Goal: Navigation & Orientation: Find specific page/section

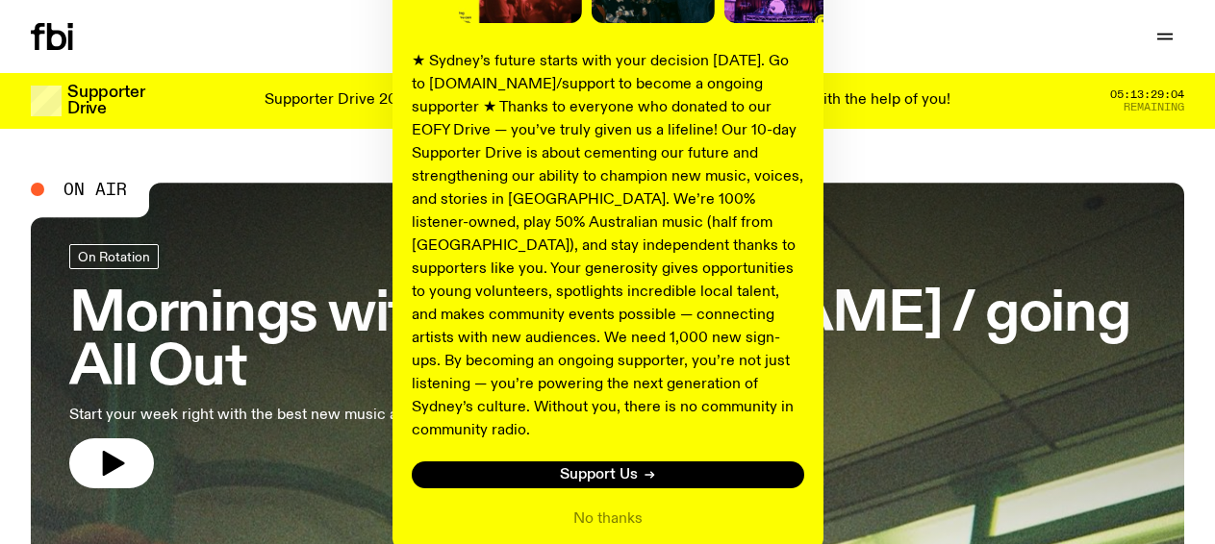
scroll to position [408, 0]
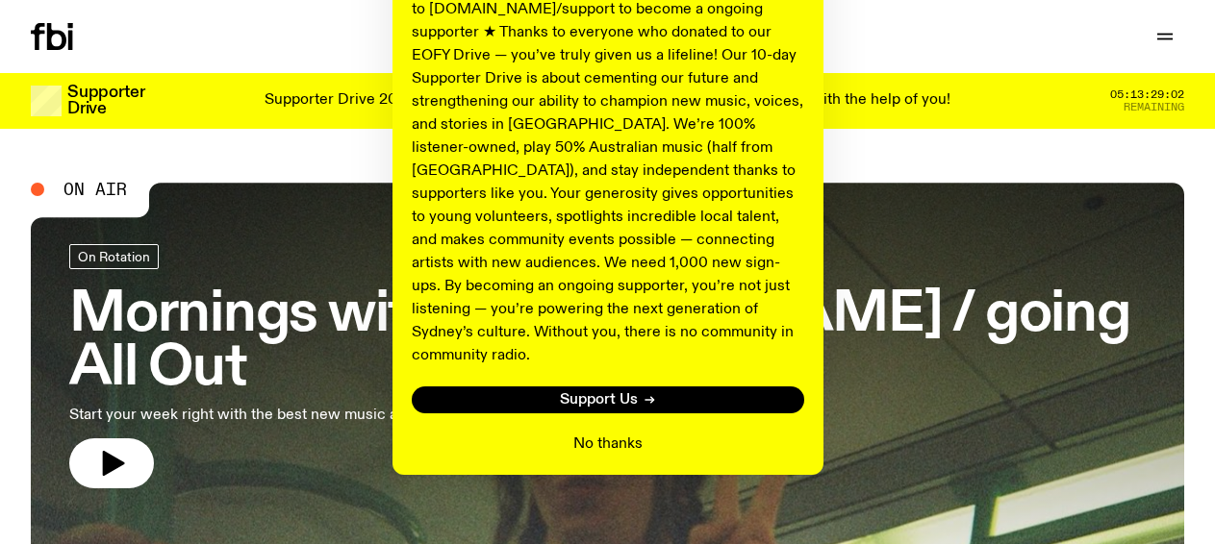
click at [603, 433] on button "No thanks" at bounding box center [607, 444] width 69 height 23
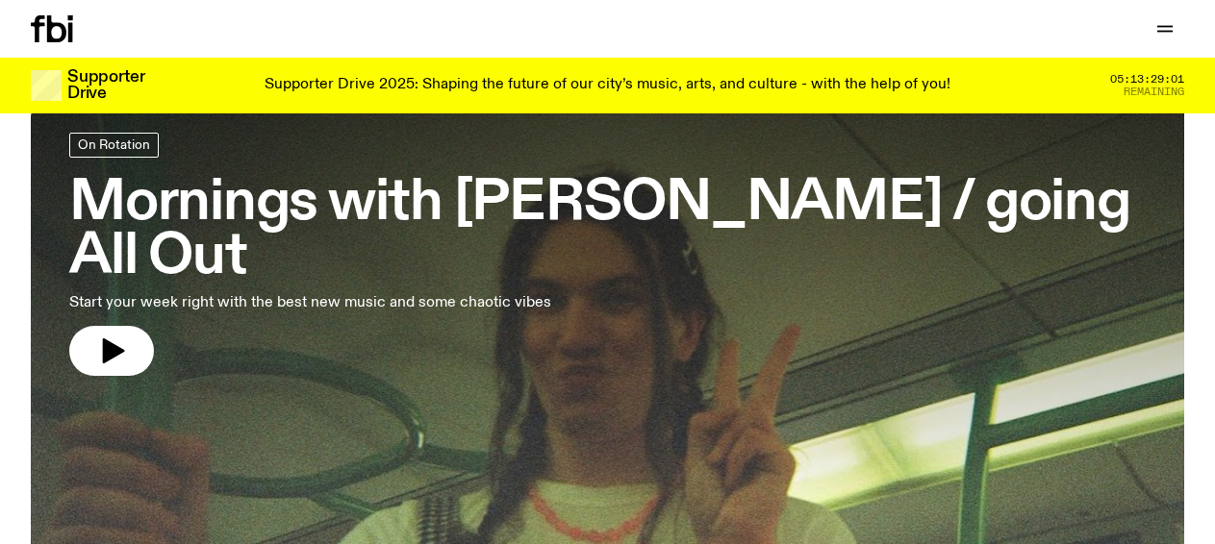
scroll to position [187, 0]
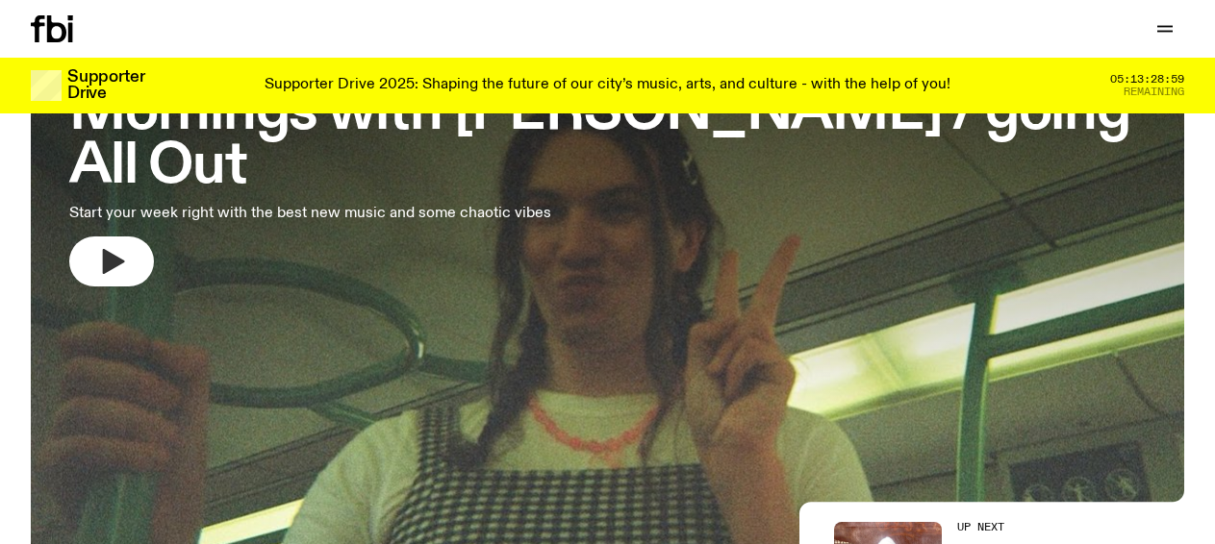
click at [101, 267] on icon "button" at bounding box center [111, 261] width 31 height 31
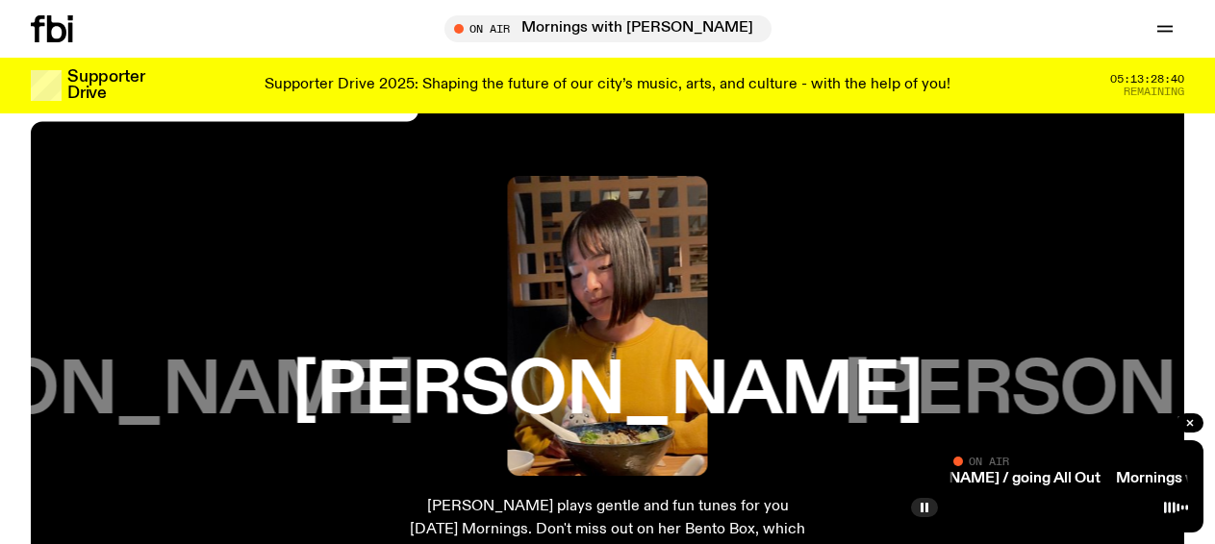
scroll to position [3072, 0]
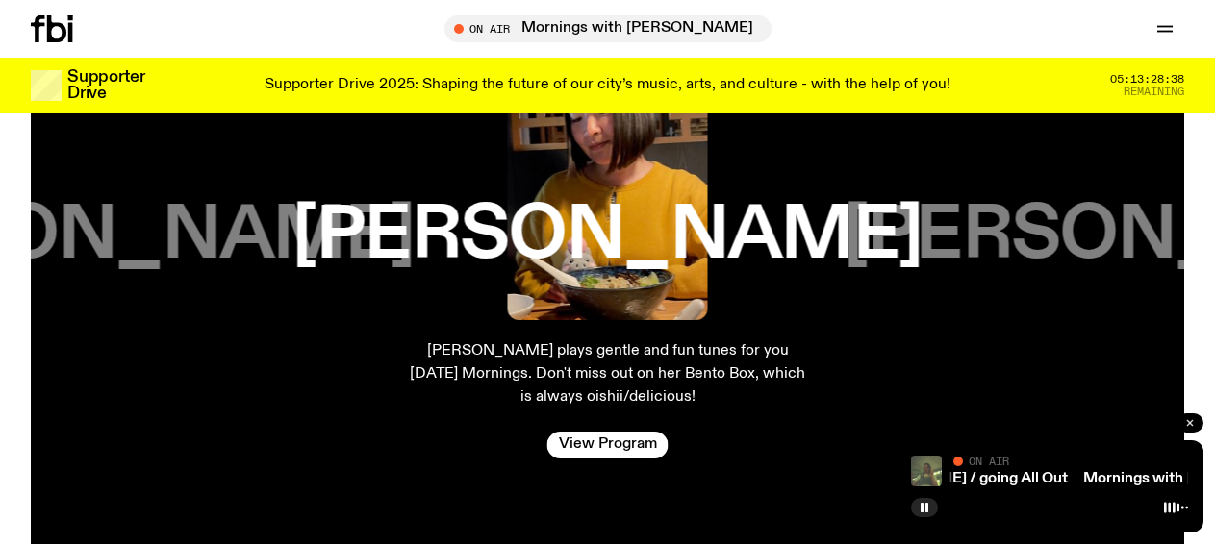
click at [1198, 425] on button "button" at bounding box center [1189, 423] width 27 height 19
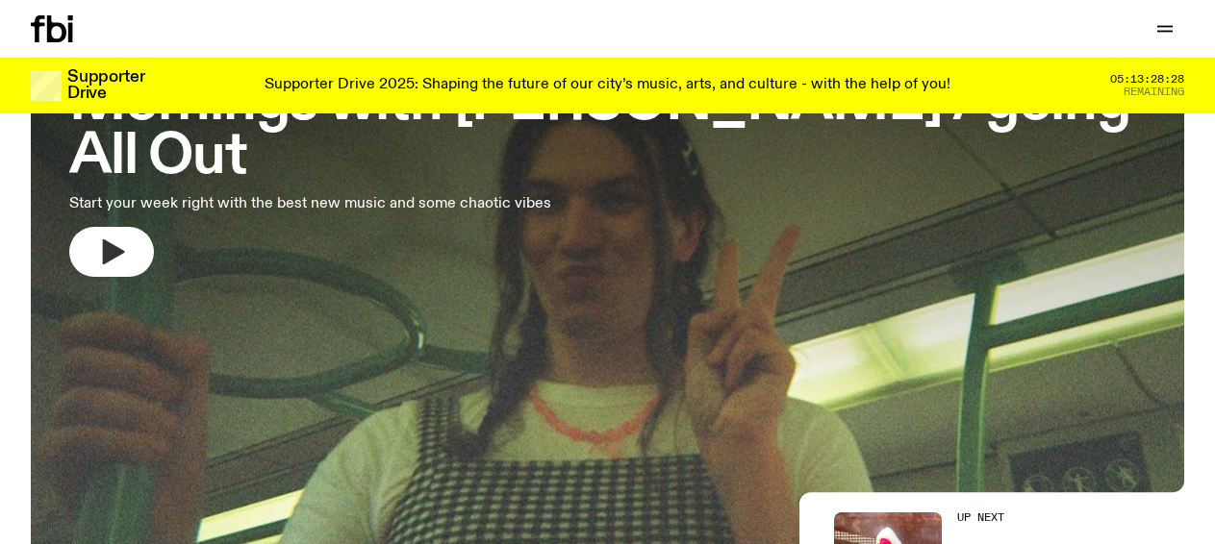
scroll to position [0, 0]
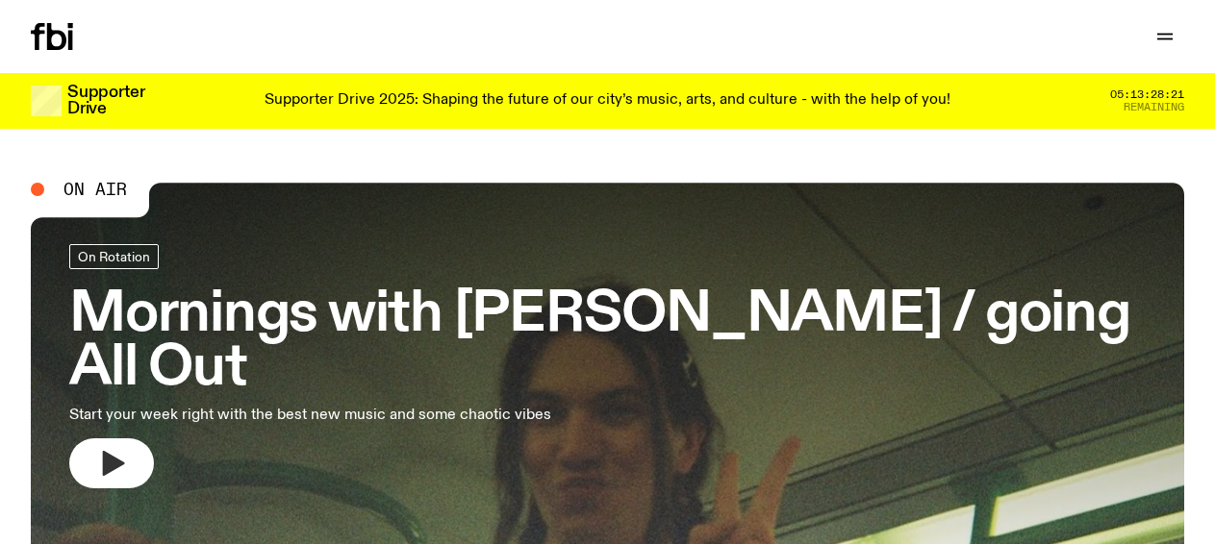
click at [0, 0] on link "Explore" at bounding box center [0, 0] width 0 height 0
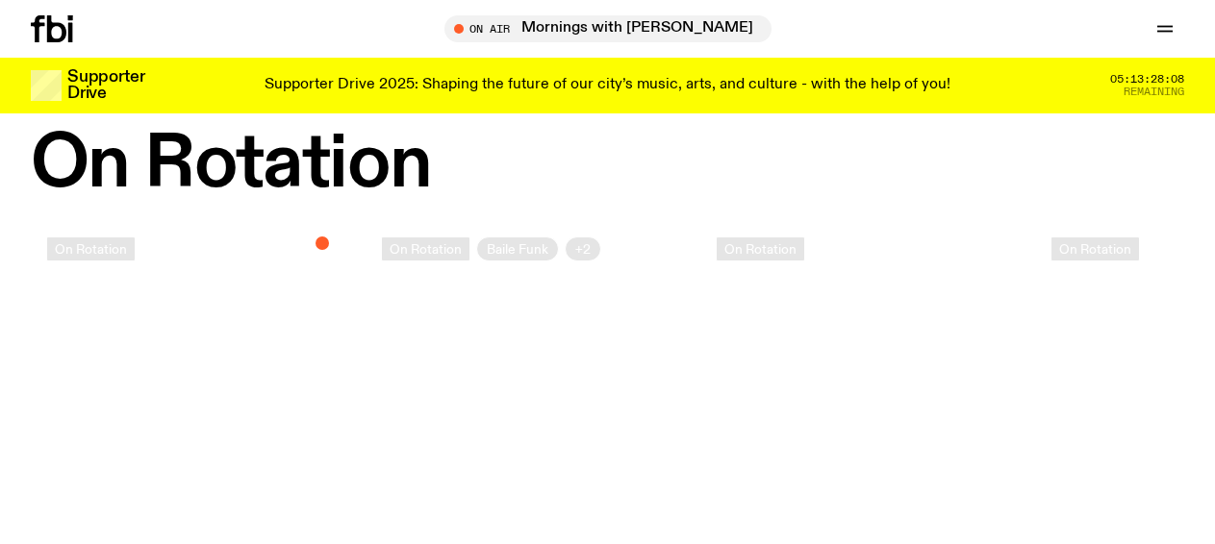
scroll to position [658, 0]
